Goal: Transaction & Acquisition: Book appointment/travel/reservation

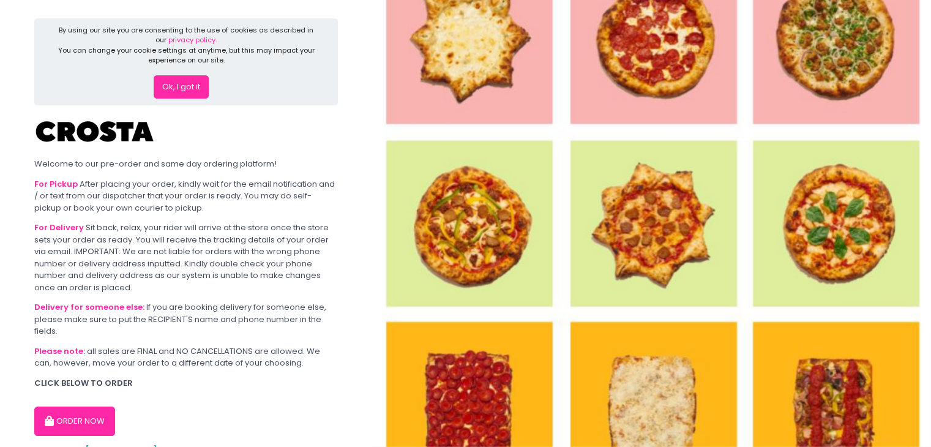
scroll to position [50, 0]
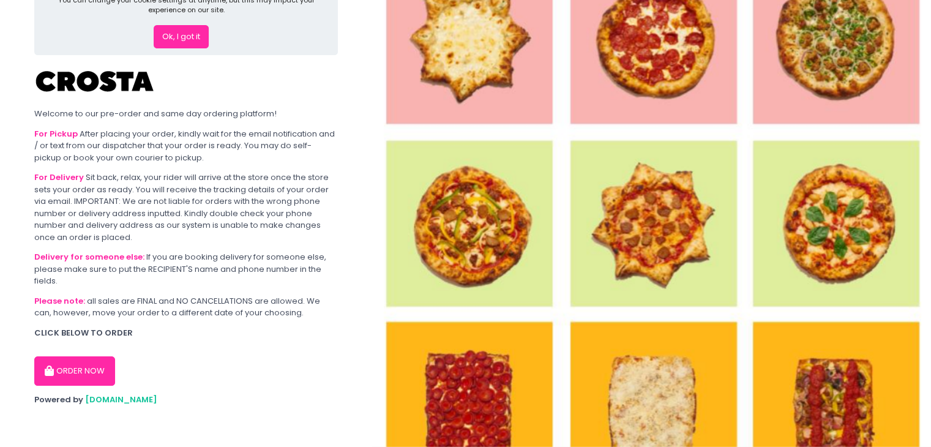
click at [80, 373] on button "ORDER NOW" at bounding box center [74, 370] width 81 height 29
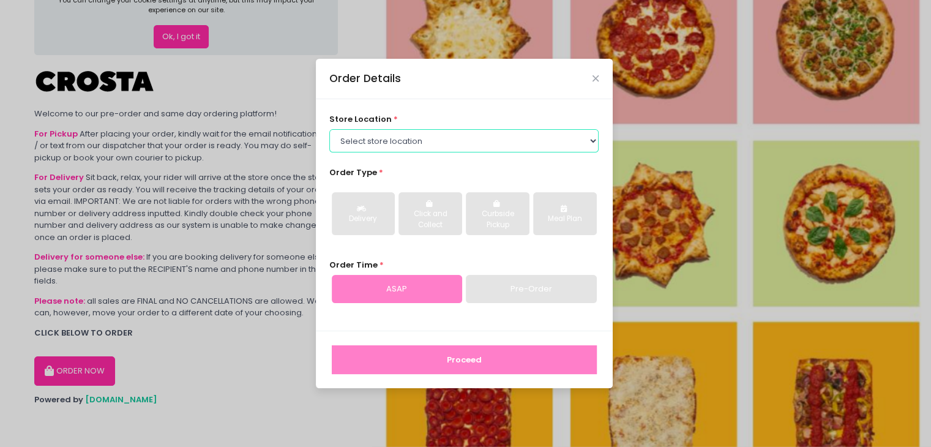
click at [402, 140] on select "Select store location [PERSON_NAME] Pizza - [PERSON_NAME] Pizza - [GEOGRAPHIC_D…" at bounding box center [463, 140] width 269 height 23
select select "65090bae48156caed44a5eb4"
click at [329, 129] on select "Select store location [PERSON_NAME] Pizza - [PERSON_NAME] Pizza - [GEOGRAPHIC_D…" at bounding box center [463, 140] width 269 height 23
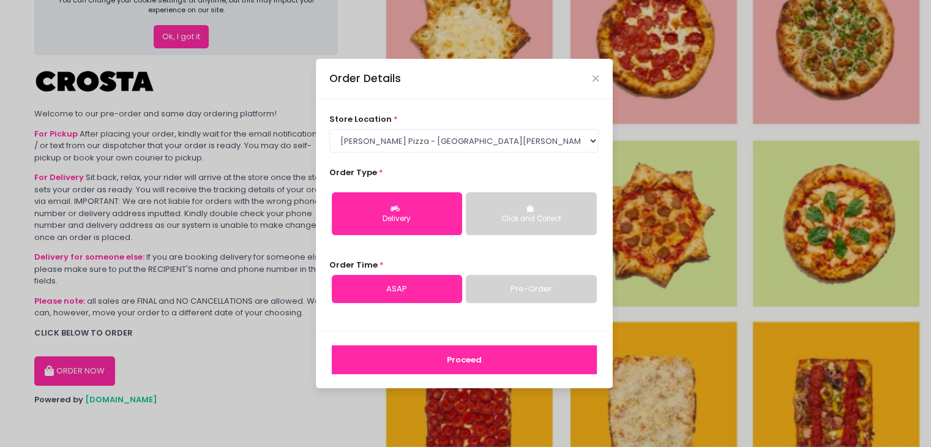
click at [519, 292] on link "Pre-Order" at bounding box center [531, 289] width 130 height 28
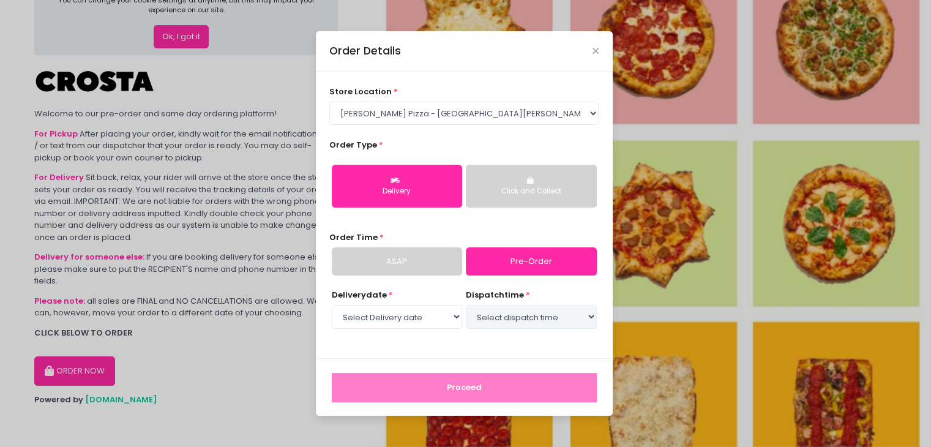
select select "[DATE]"
click at [496, 317] on select "Select dispatch time 03:30 PM - 04:00 PM 04:00 PM - 04:30 PM 04:30 PM - 05:00 P…" at bounding box center [531, 316] width 130 height 23
select select "16:30"
click at [466, 305] on select "Select dispatch time 03:30 PM - 04:00 PM 04:00 PM - 04:30 PM 04:30 PM - 05:00 P…" at bounding box center [531, 316] width 130 height 23
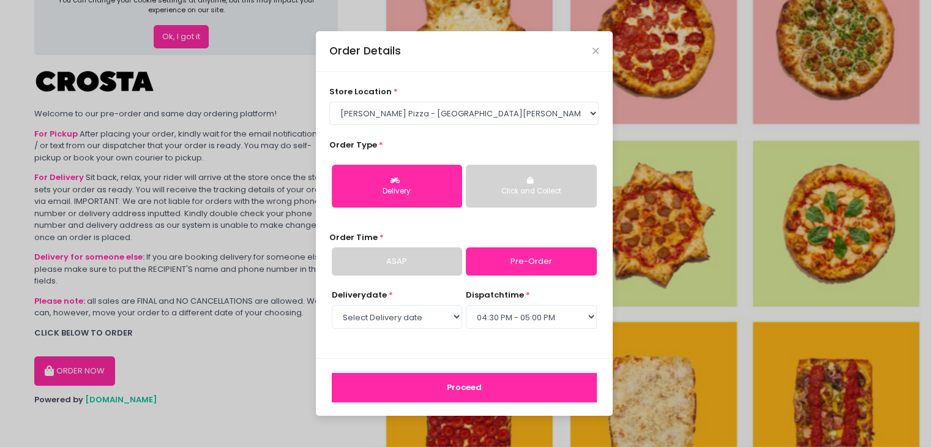
click at [421, 392] on button "Proceed" at bounding box center [464, 387] width 265 height 29
